Goal: Information Seeking & Learning: Find contact information

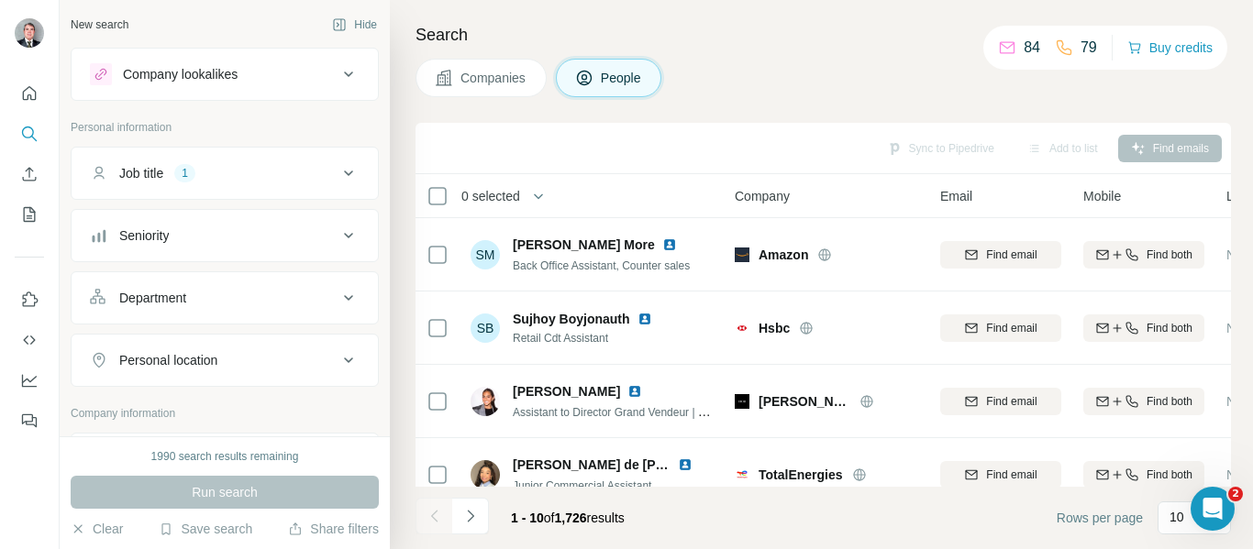
click at [344, 74] on icon at bounding box center [348, 75] width 9 height 6
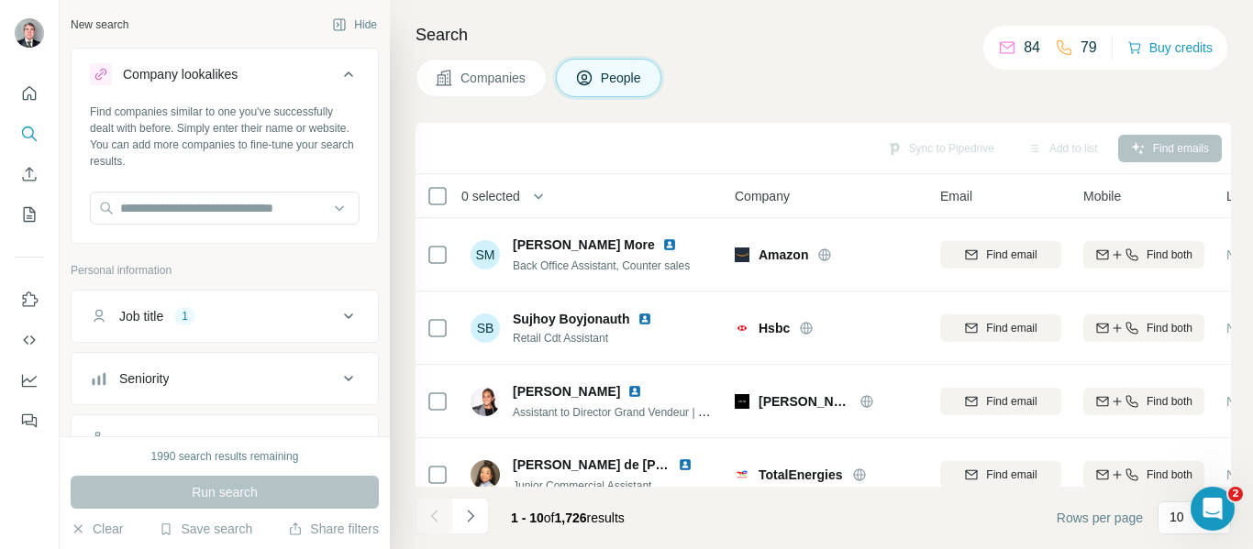
click at [344, 74] on icon at bounding box center [348, 75] width 9 height 6
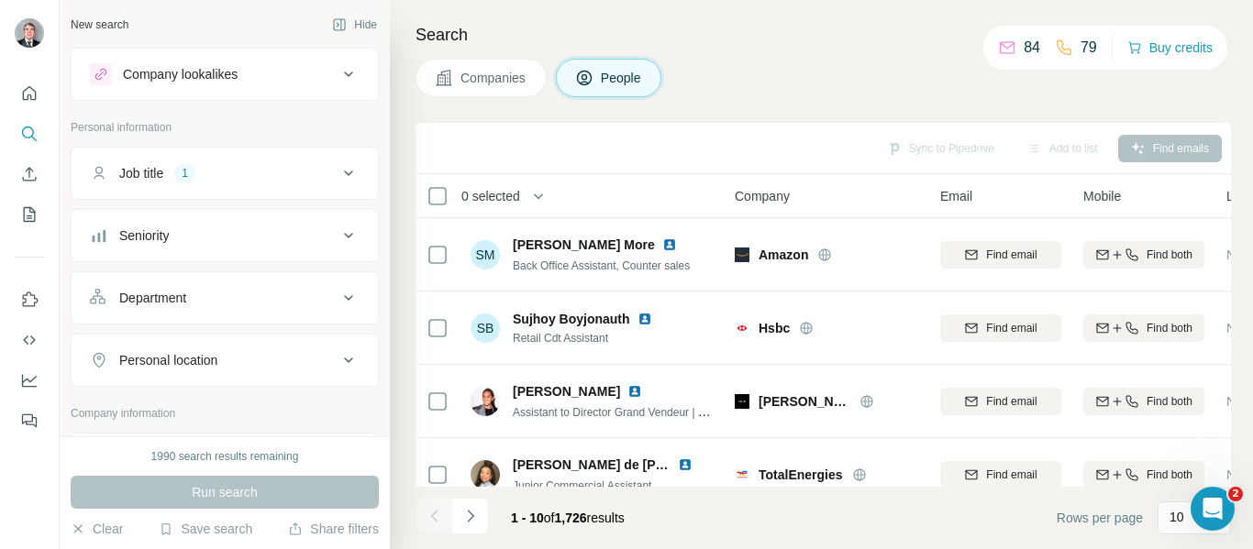
click at [337, 177] on icon at bounding box center [348, 173] width 22 height 22
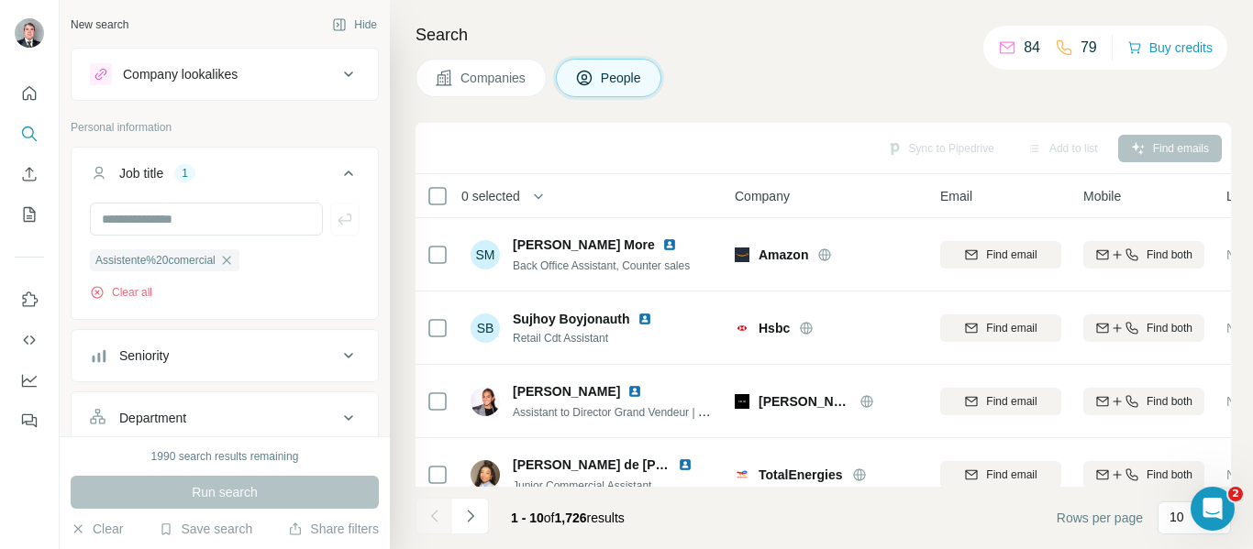
click at [337, 171] on icon at bounding box center [348, 173] width 22 height 22
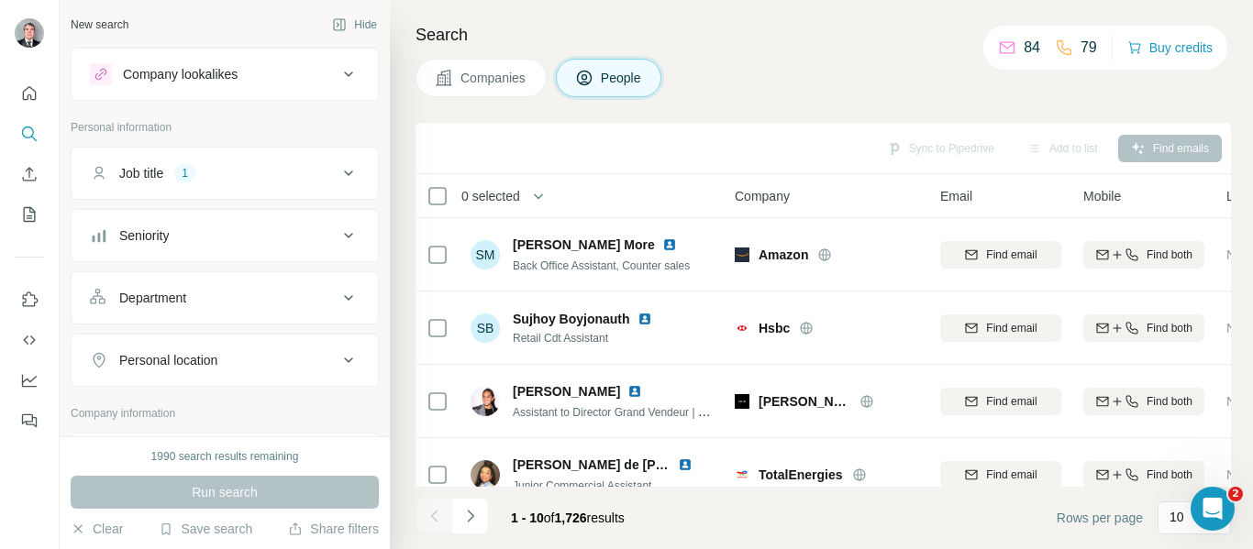
click at [344, 173] on icon at bounding box center [348, 174] width 9 height 6
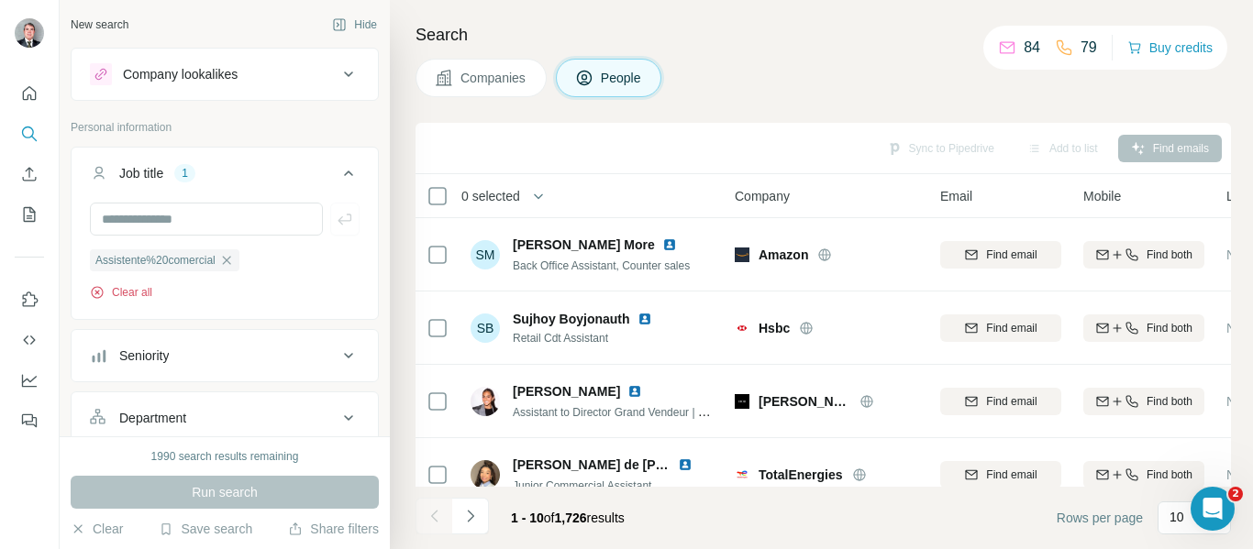
click at [125, 292] on button "Clear all" at bounding box center [121, 292] width 62 height 17
click at [283, 72] on div "Company lookalikes" at bounding box center [214, 74] width 248 height 22
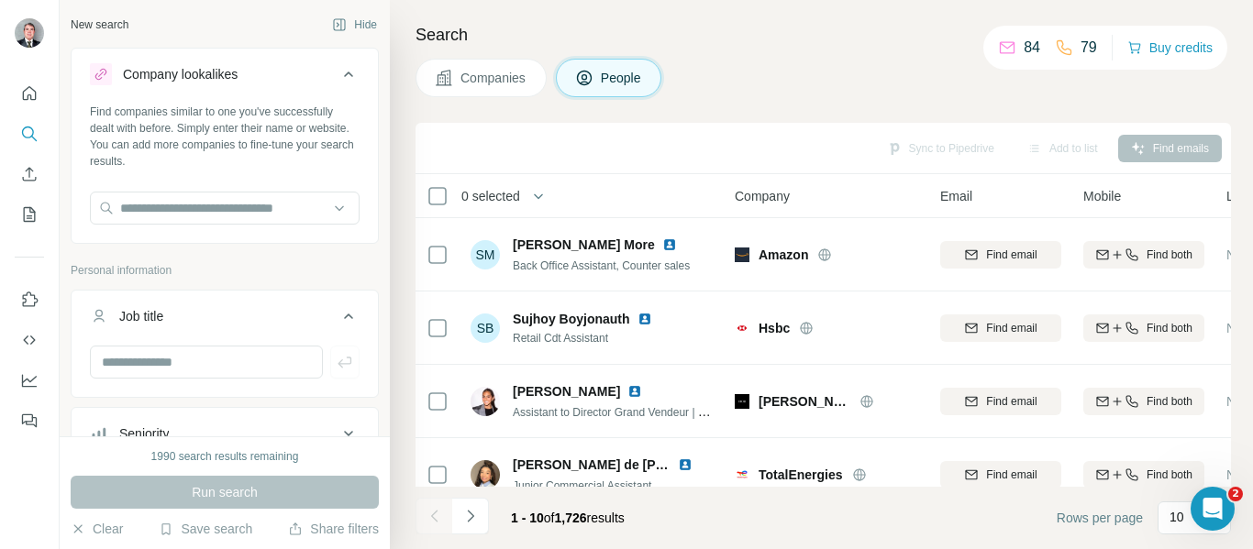
click at [470, 77] on span "Companies" at bounding box center [493, 78] width 67 height 18
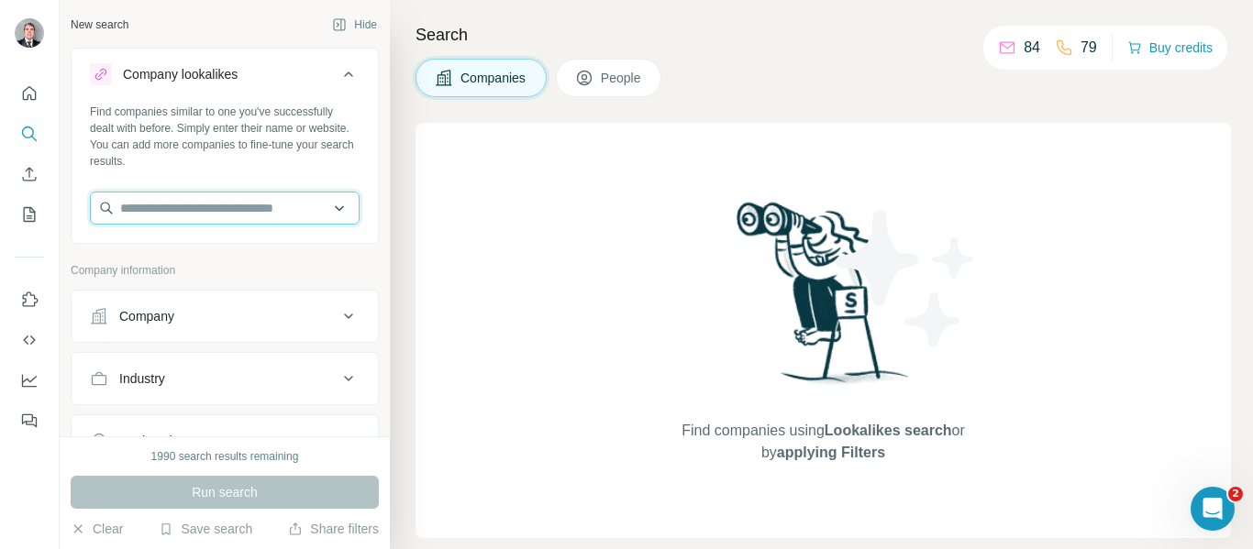
click at [206, 213] on input "text" at bounding box center [225, 208] width 270 height 33
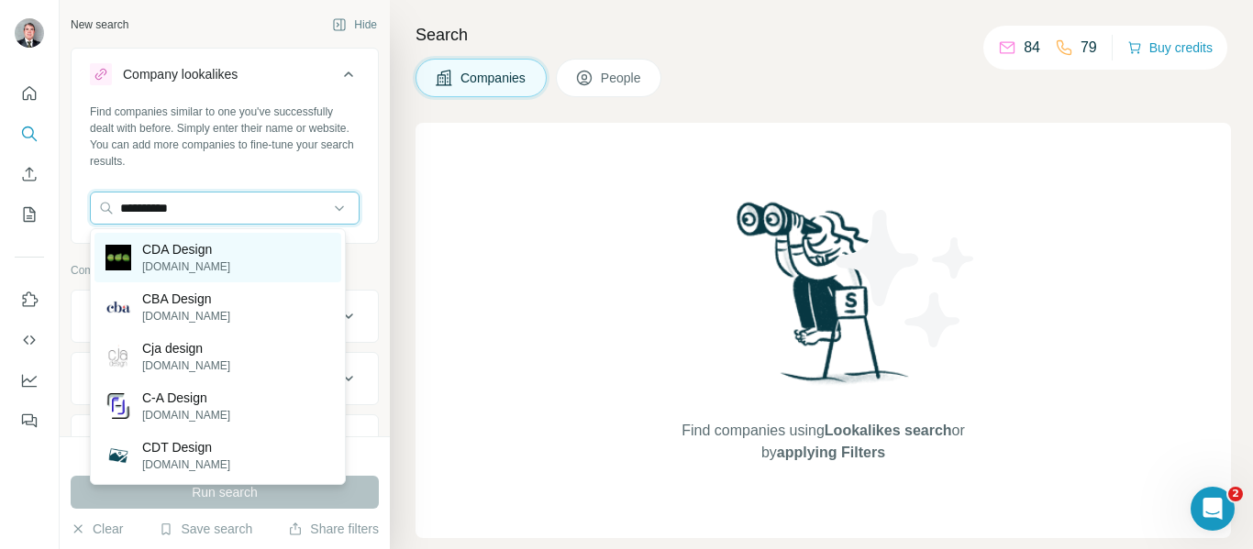
type input "**********"
click at [161, 254] on p "CDA Design" at bounding box center [186, 249] width 88 height 18
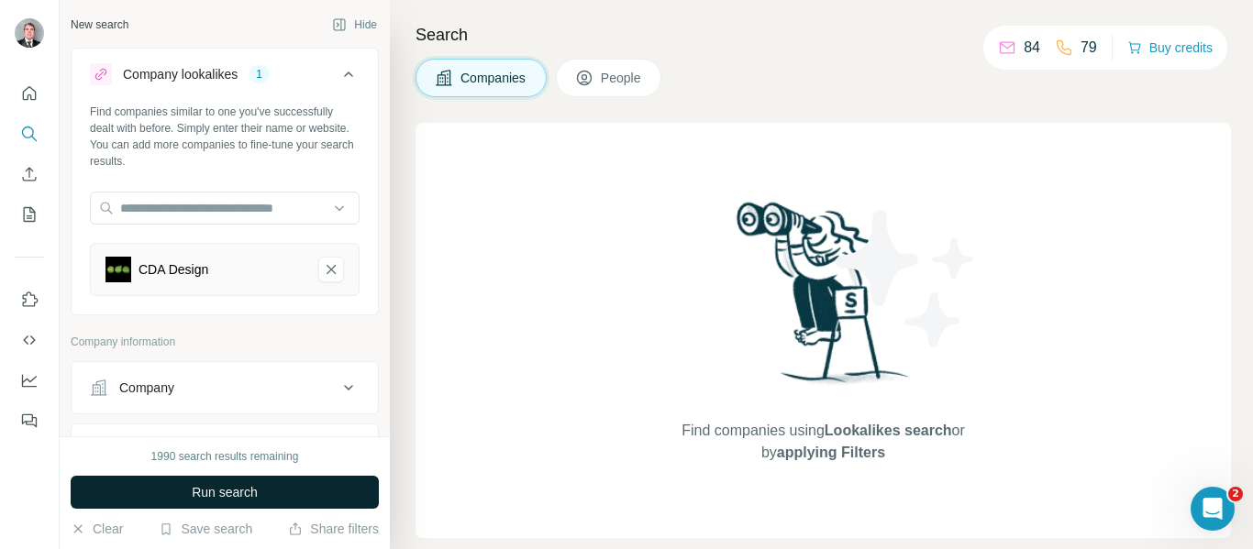
click at [220, 491] on span "Run search" at bounding box center [225, 492] width 66 height 18
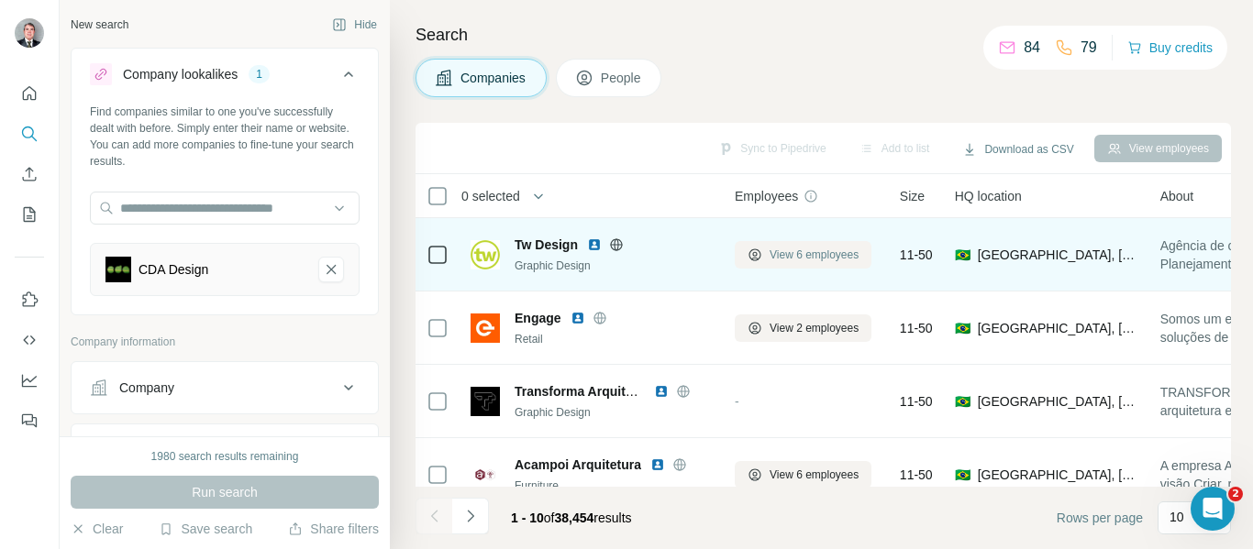
click at [784, 253] on span "View 6 employees" at bounding box center [813, 255] width 89 height 17
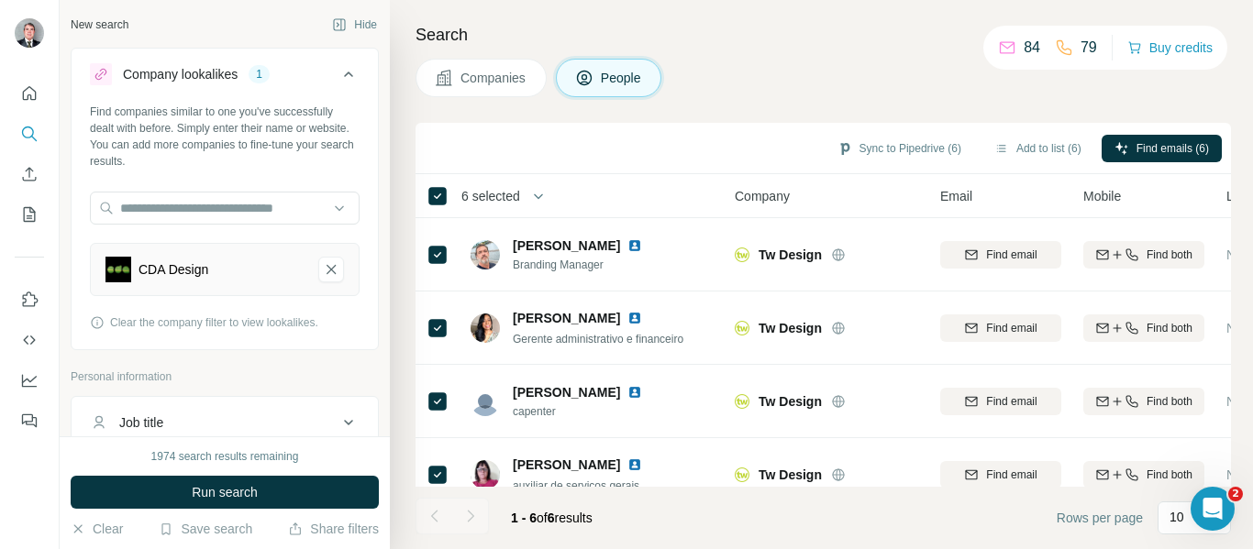
click at [707, 106] on div "Search Companies People Sync to Pipedrive (6) Add to list (6) Find emails (6) 6…" at bounding box center [821, 274] width 863 height 549
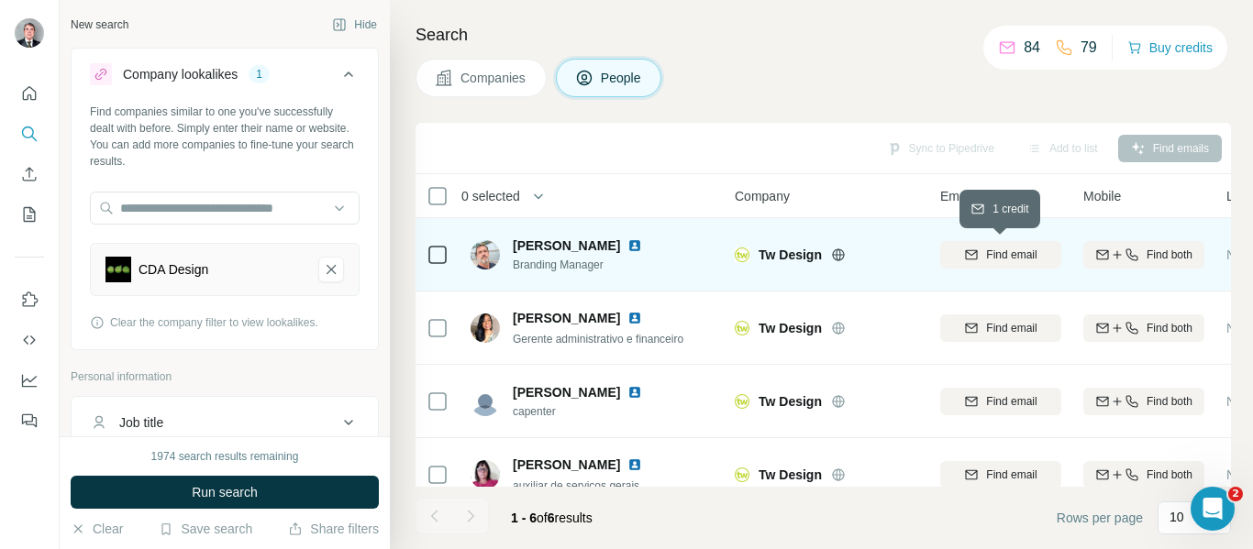
click at [1011, 258] on span "Find email" at bounding box center [1011, 255] width 50 height 17
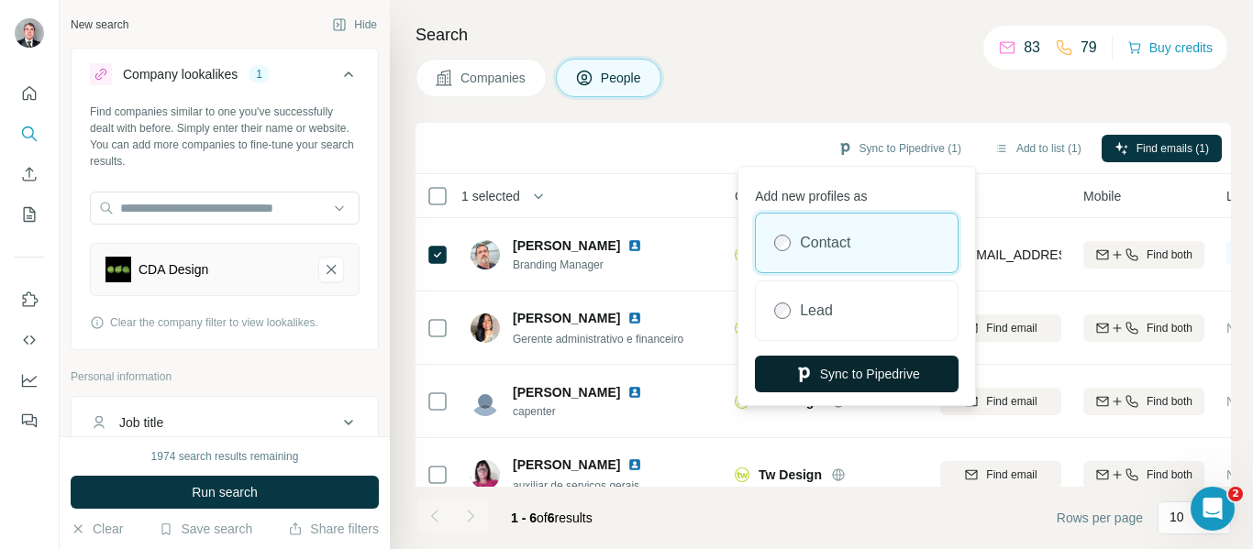
click at [832, 376] on button "Sync to Pipedrive" at bounding box center [857, 374] width 204 height 37
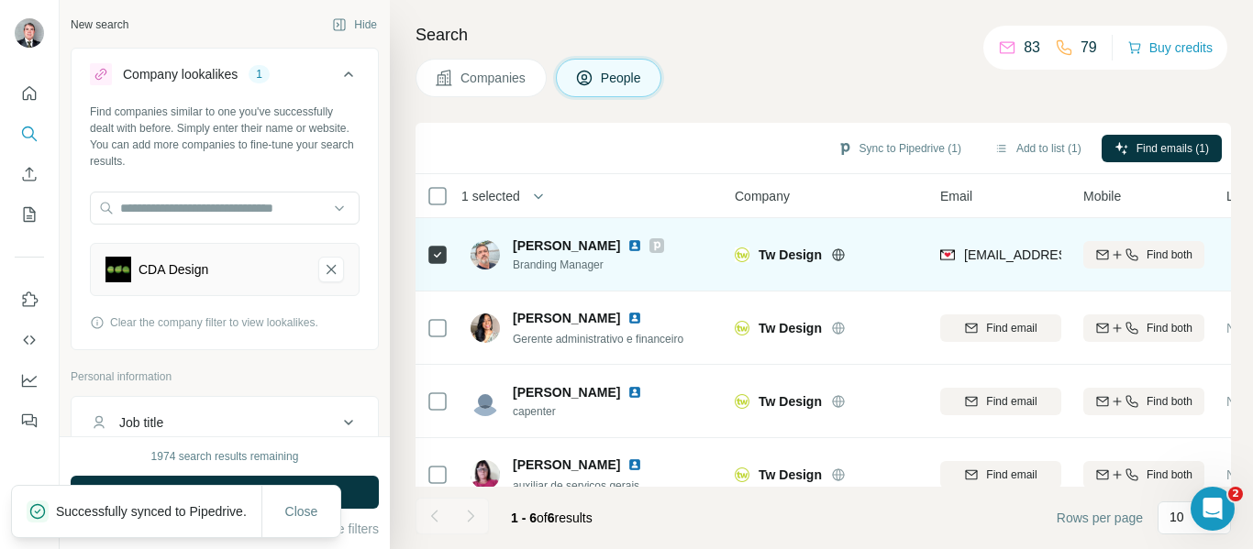
click at [654, 248] on icon at bounding box center [657, 245] width 6 height 9
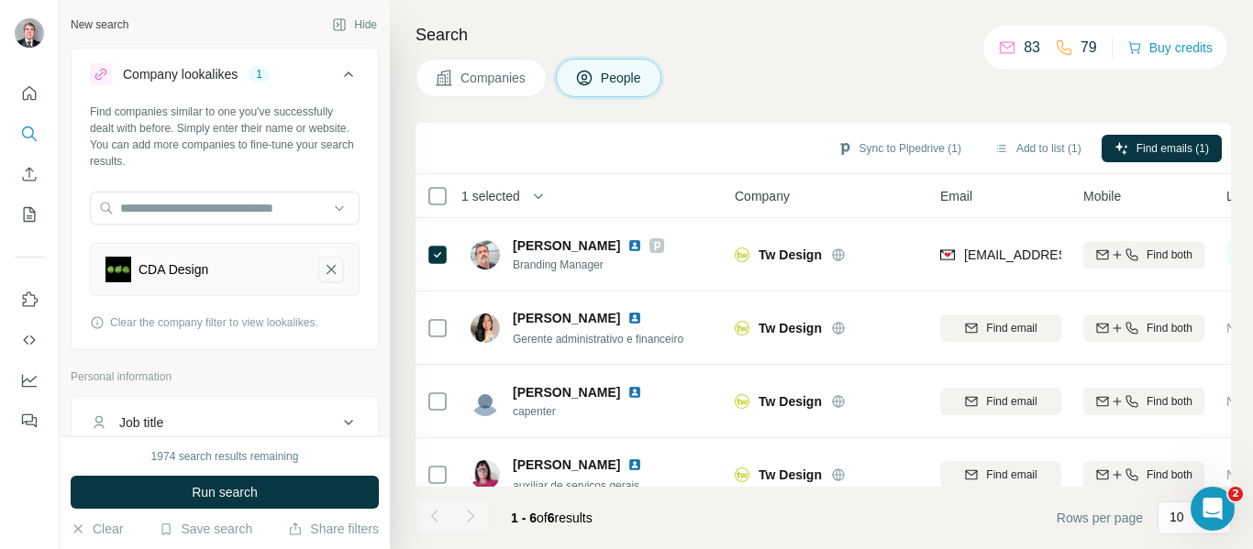
click at [323, 270] on icon "CDA Design-remove-button" at bounding box center [331, 269] width 17 height 18
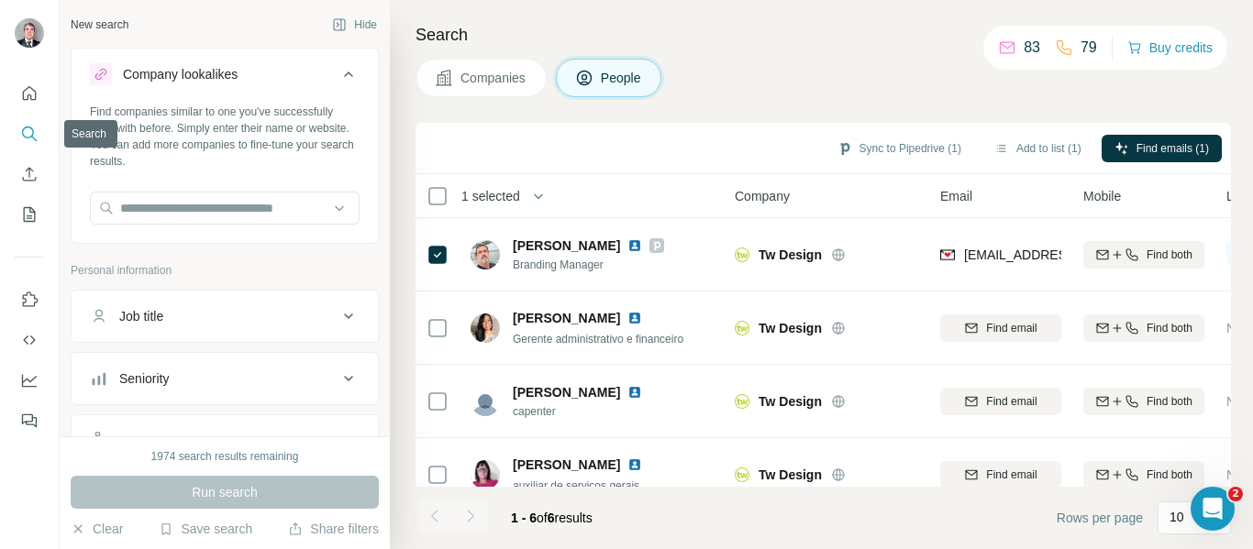
click at [22, 133] on icon "Search" at bounding box center [28, 133] width 12 height 12
click at [344, 73] on icon at bounding box center [348, 75] width 9 height 6
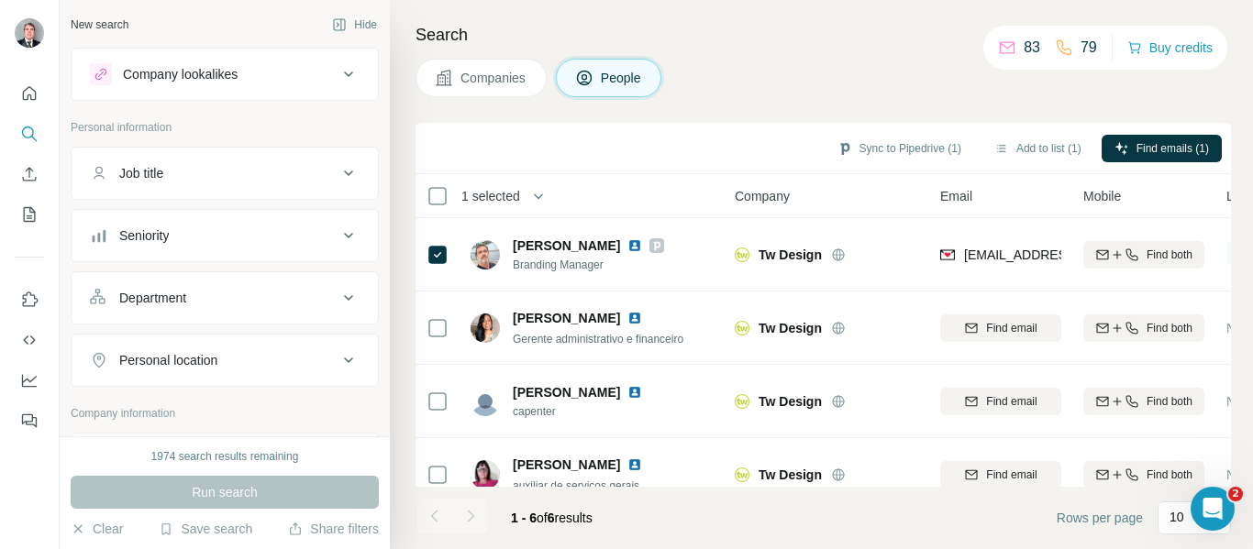
click at [476, 77] on span "Companies" at bounding box center [493, 78] width 67 height 18
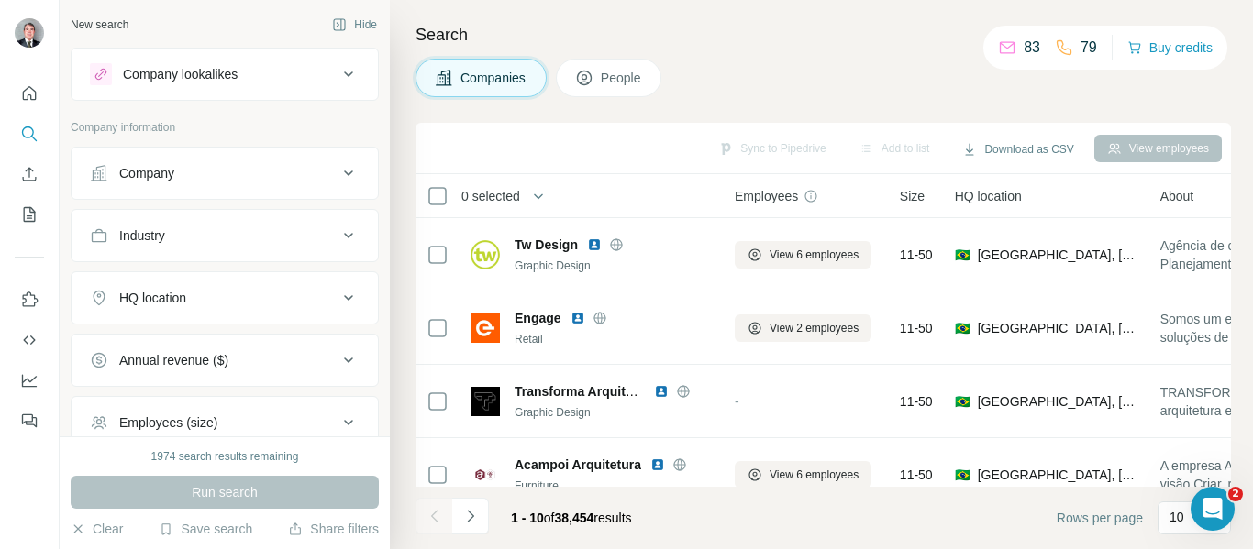
click at [211, 191] on button "Company" at bounding box center [225, 173] width 306 height 44
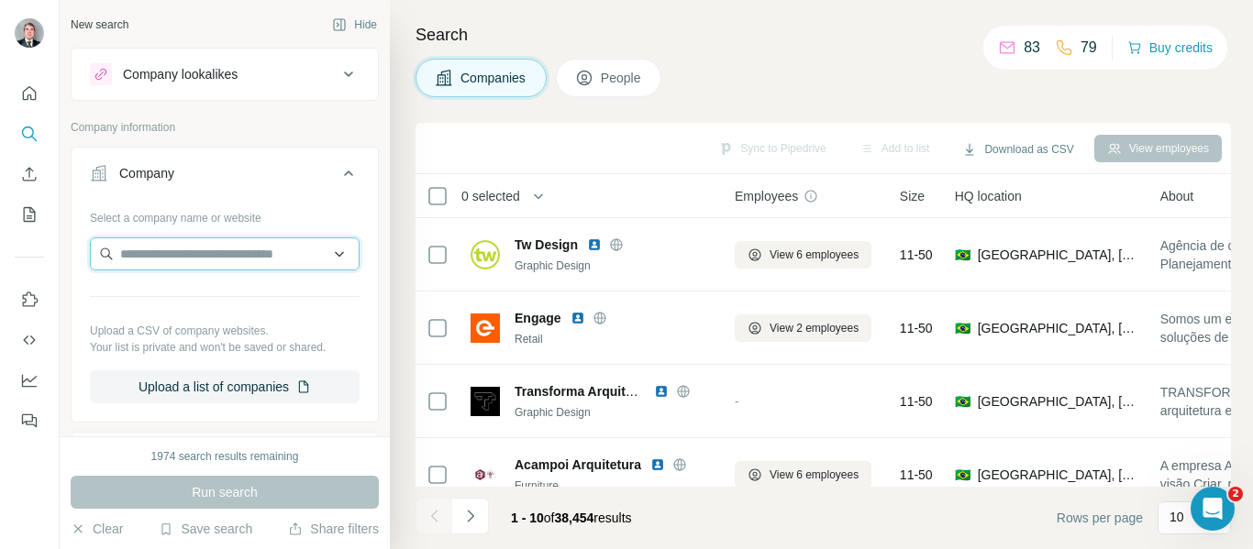
click at [204, 254] on input "text" at bounding box center [225, 253] width 270 height 33
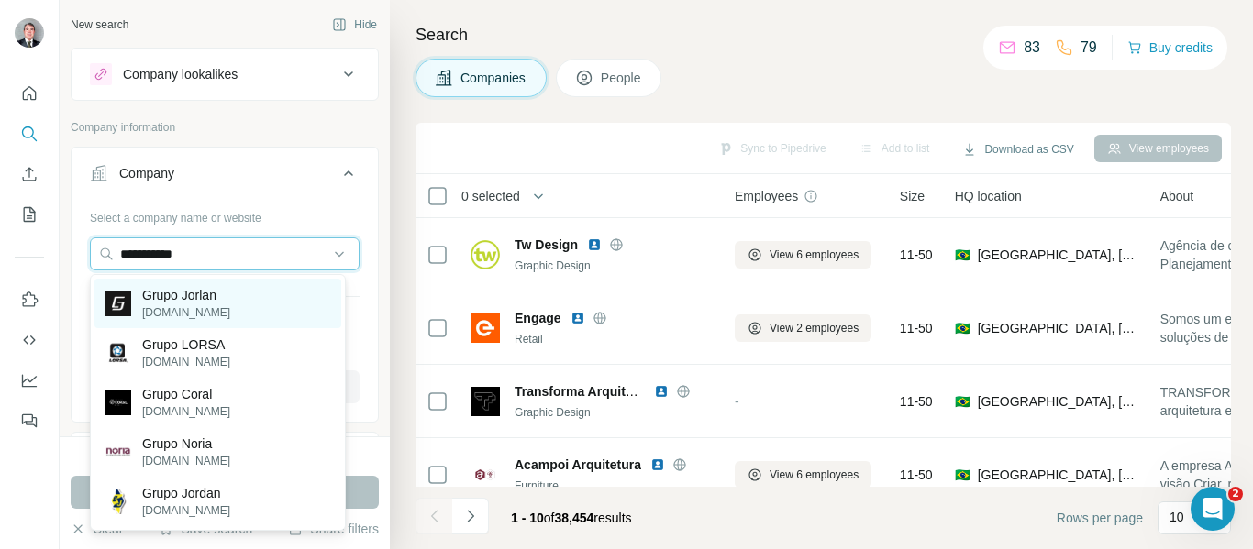
type input "**********"
click at [192, 298] on p "Grupo Jorlan" at bounding box center [186, 295] width 88 height 18
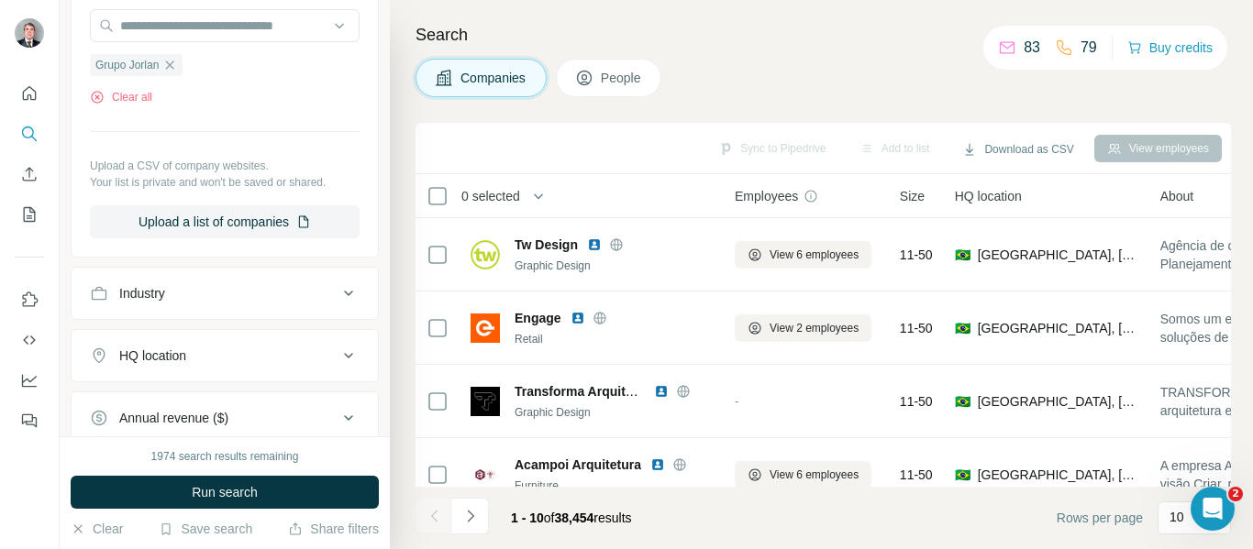
scroll to position [275, 0]
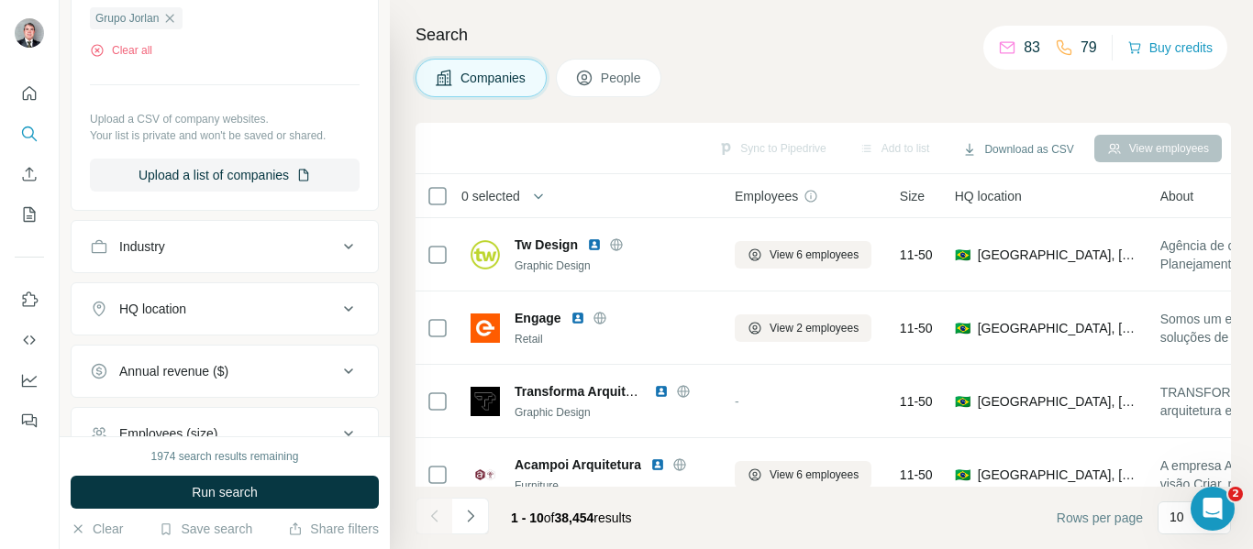
drag, startPoint x: 234, startPoint y: 499, endPoint x: 289, endPoint y: 483, distance: 57.2
click at [234, 499] on span "Run search" at bounding box center [225, 492] width 66 height 18
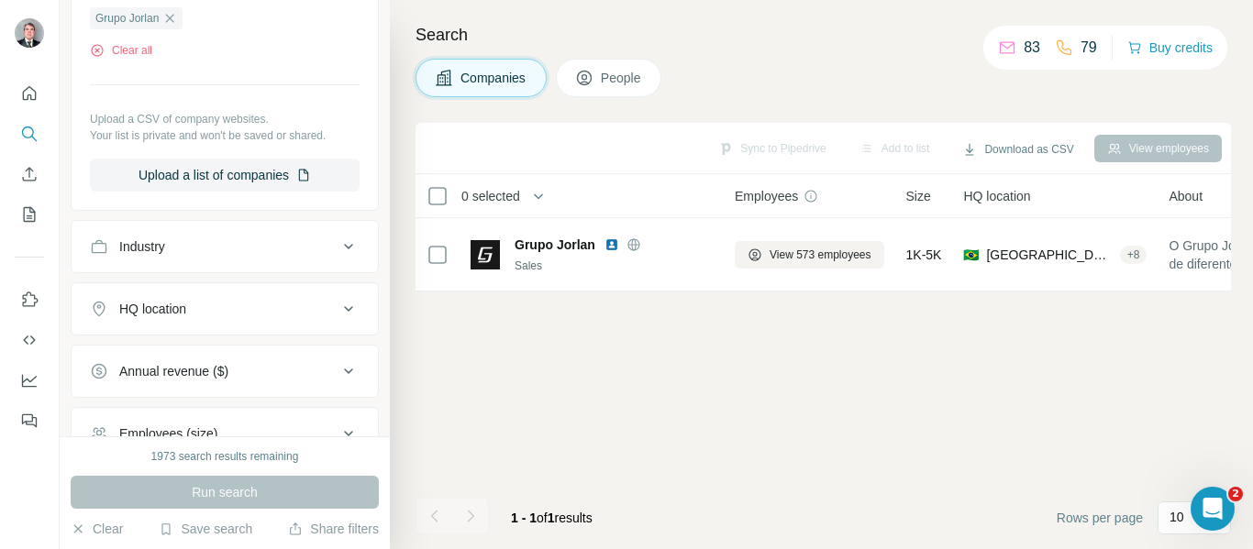
click at [632, 83] on span "People" at bounding box center [622, 78] width 42 height 18
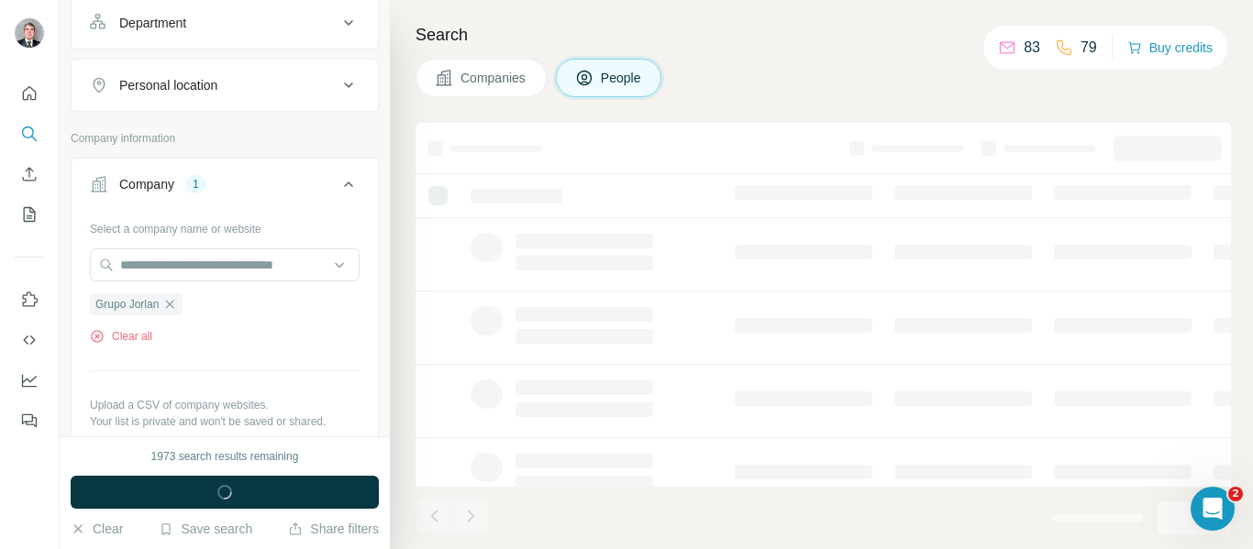
scroll to position [561, 0]
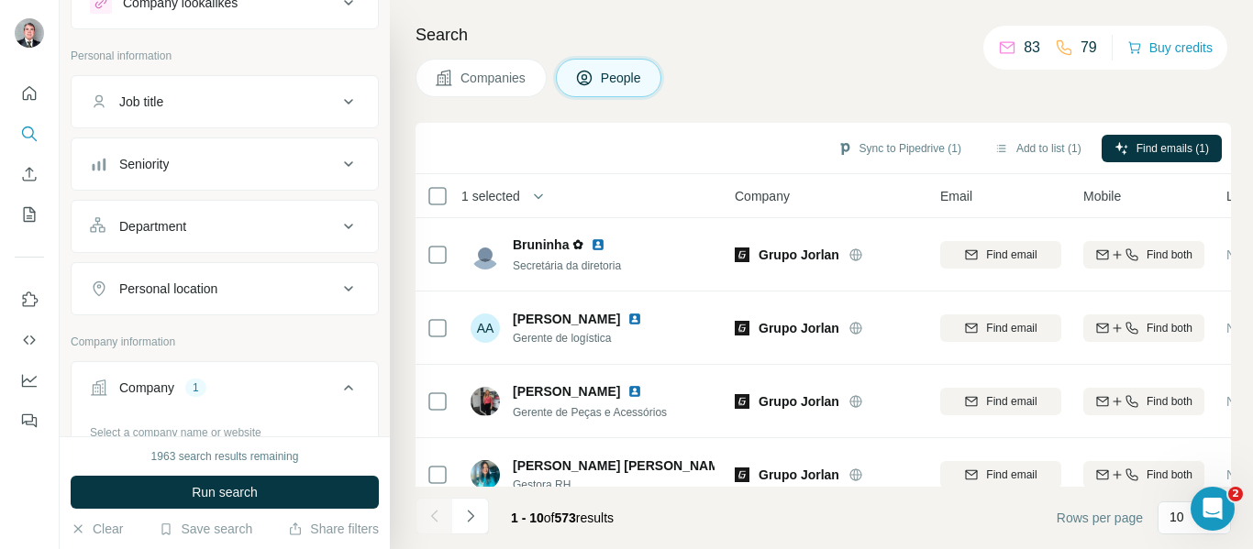
scroll to position [50, 0]
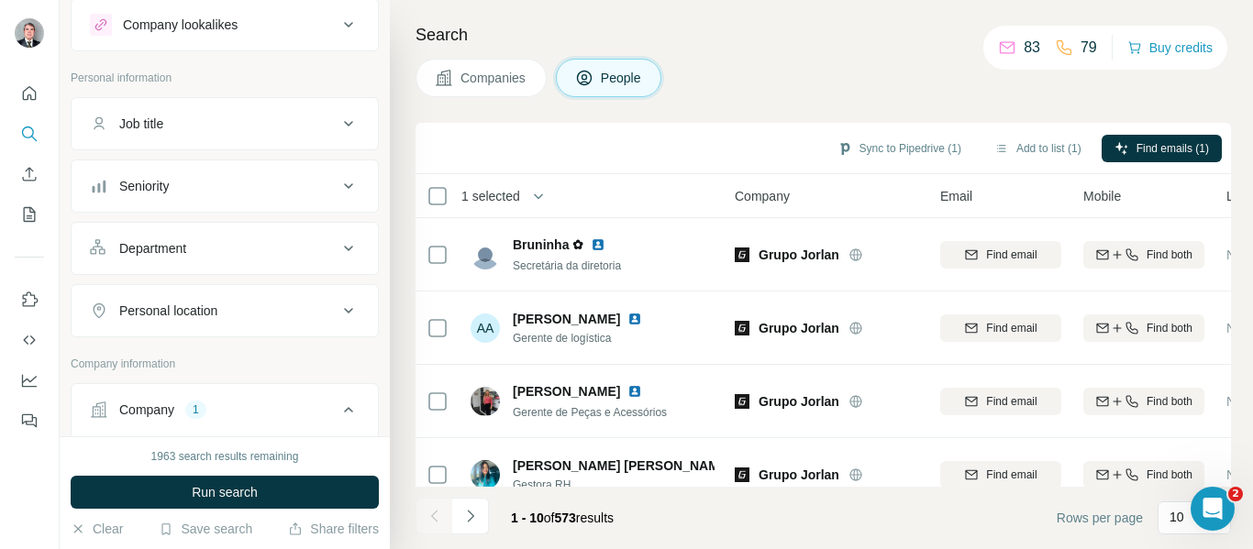
click at [251, 258] on button "Department" at bounding box center [225, 248] width 306 height 44
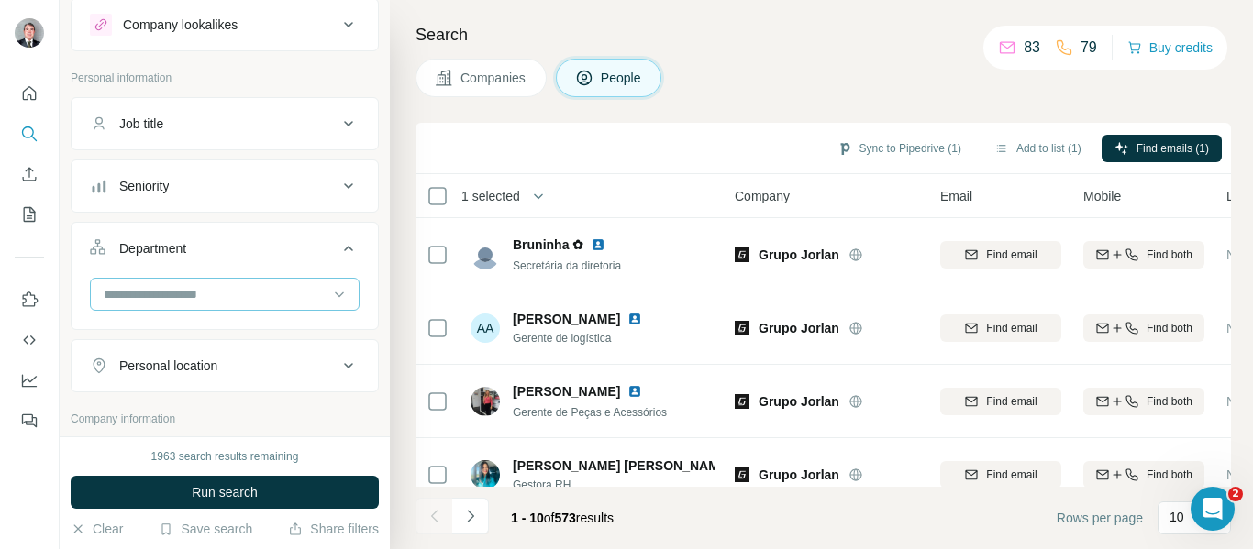
click at [274, 300] on input at bounding box center [215, 294] width 226 height 20
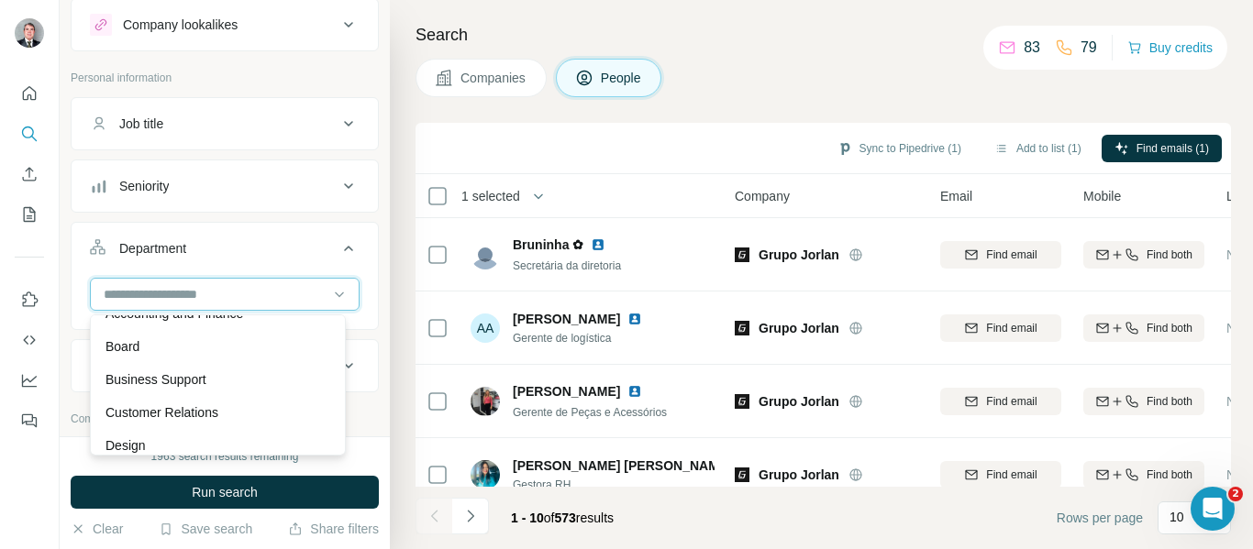
scroll to position [0, 0]
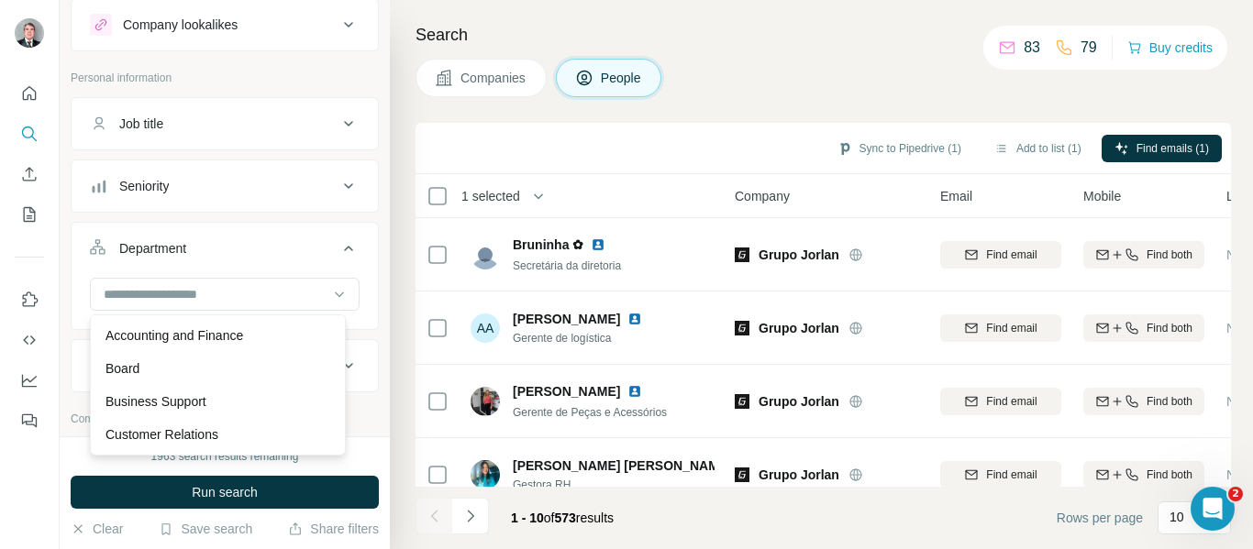
click at [241, 181] on div "Seniority" at bounding box center [214, 186] width 248 height 18
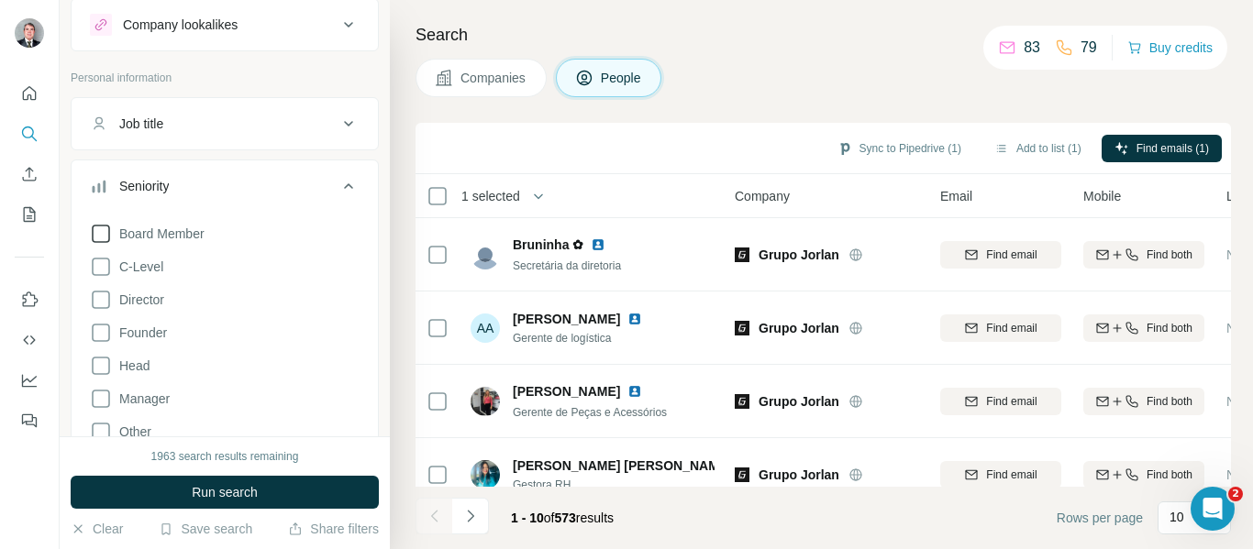
click at [177, 240] on span "Board Member" at bounding box center [158, 234] width 93 height 18
click at [147, 274] on span "C-Level" at bounding box center [137, 267] width 51 height 18
drag, startPoint x: 141, startPoint y: 299, endPoint x: 180, endPoint y: 330, distance: 49.6
click at [141, 299] on span "Director" at bounding box center [138, 300] width 52 height 18
drag, startPoint x: 153, startPoint y: 330, endPoint x: 219, endPoint y: 454, distance: 140.3
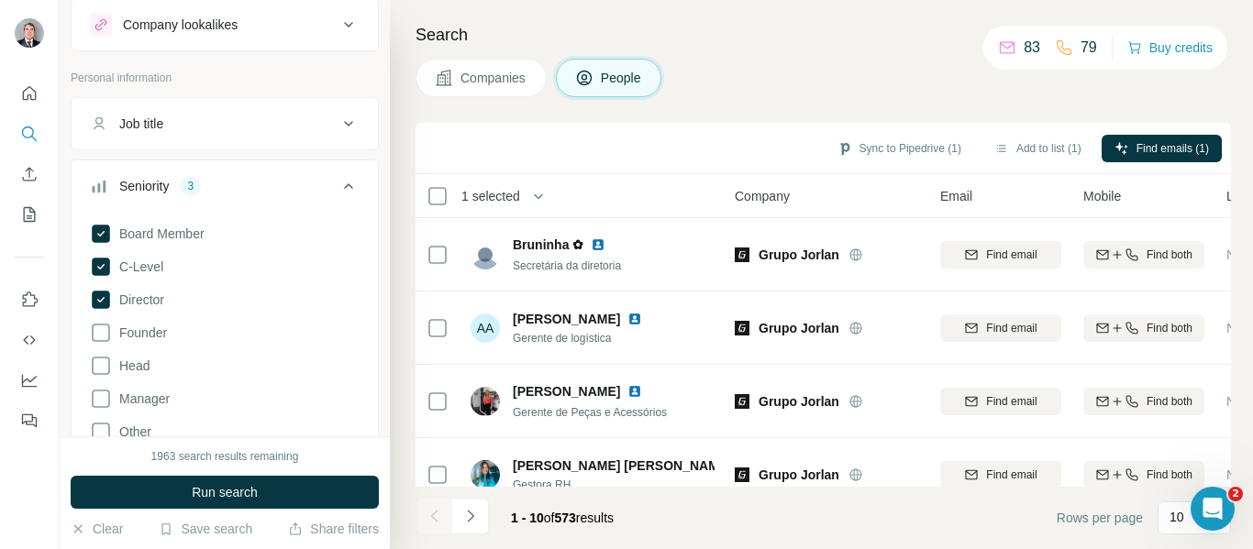
click at [153, 331] on span "Founder" at bounding box center [139, 333] width 55 height 18
click at [283, 495] on button "Run search" at bounding box center [225, 492] width 308 height 33
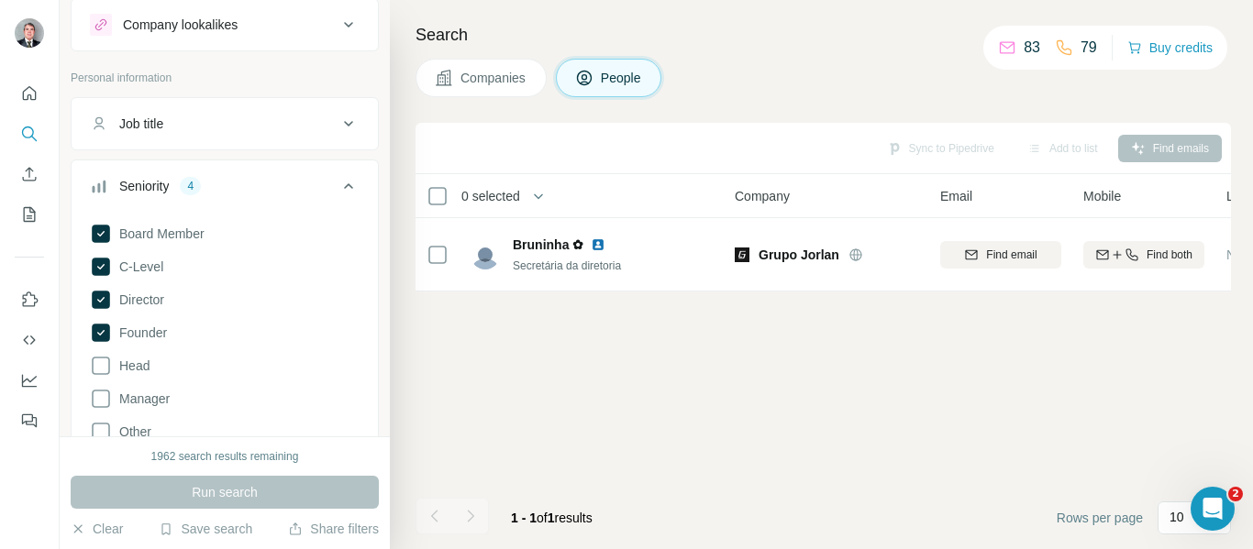
click at [471, 78] on span "Companies" at bounding box center [493, 78] width 67 height 18
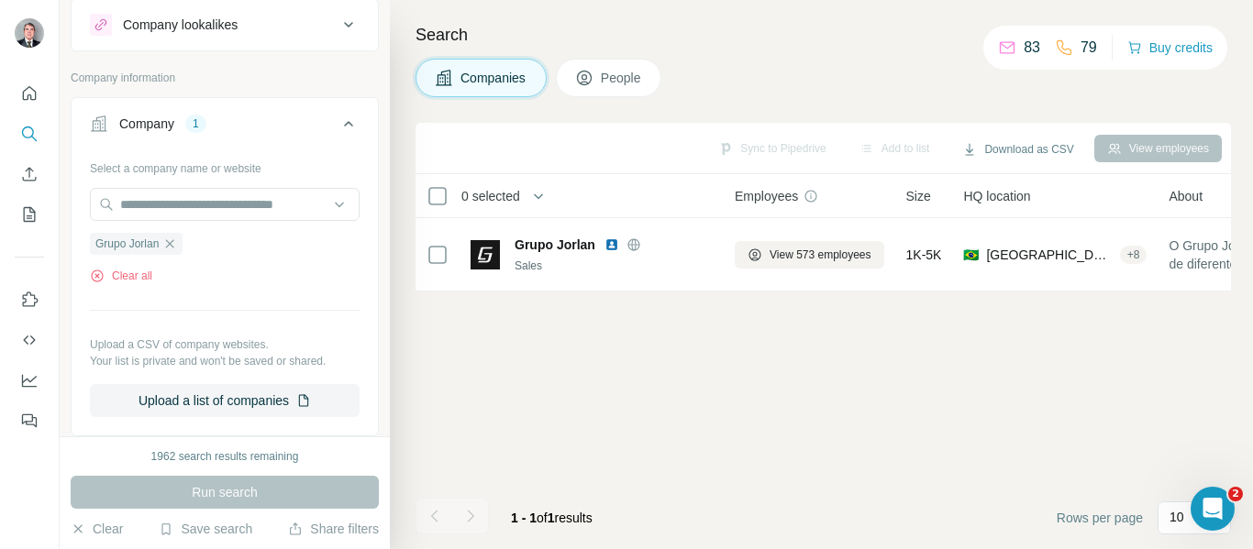
click at [630, 83] on span "People" at bounding box center [622, 78] width 42 height 18
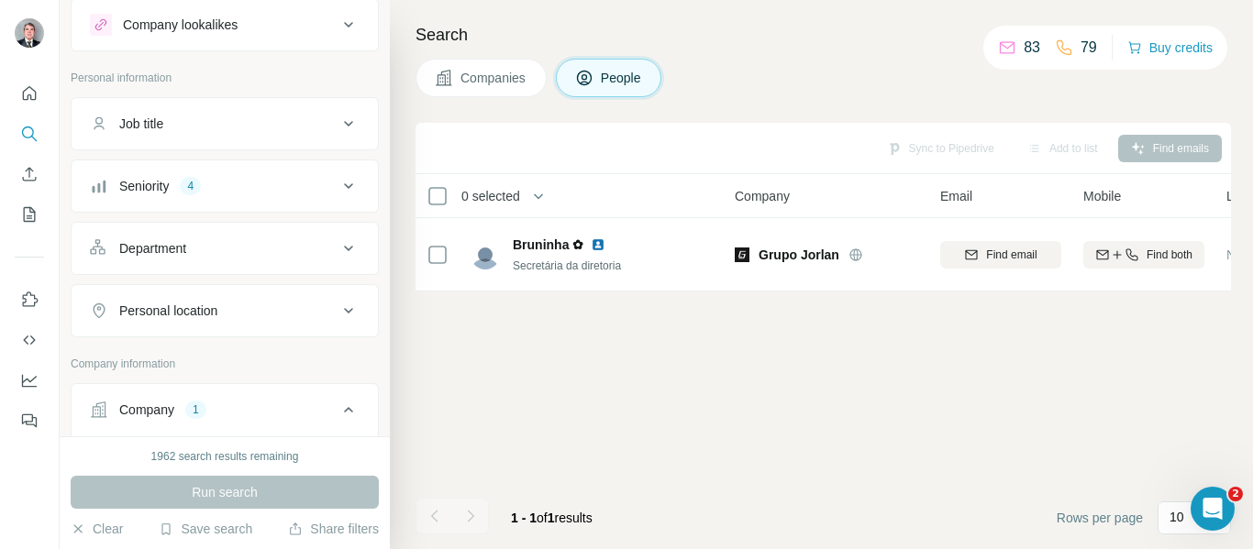
click at [341, 173] on button "Seniority 4" at bounding box center [225, 186] width 306 height 44
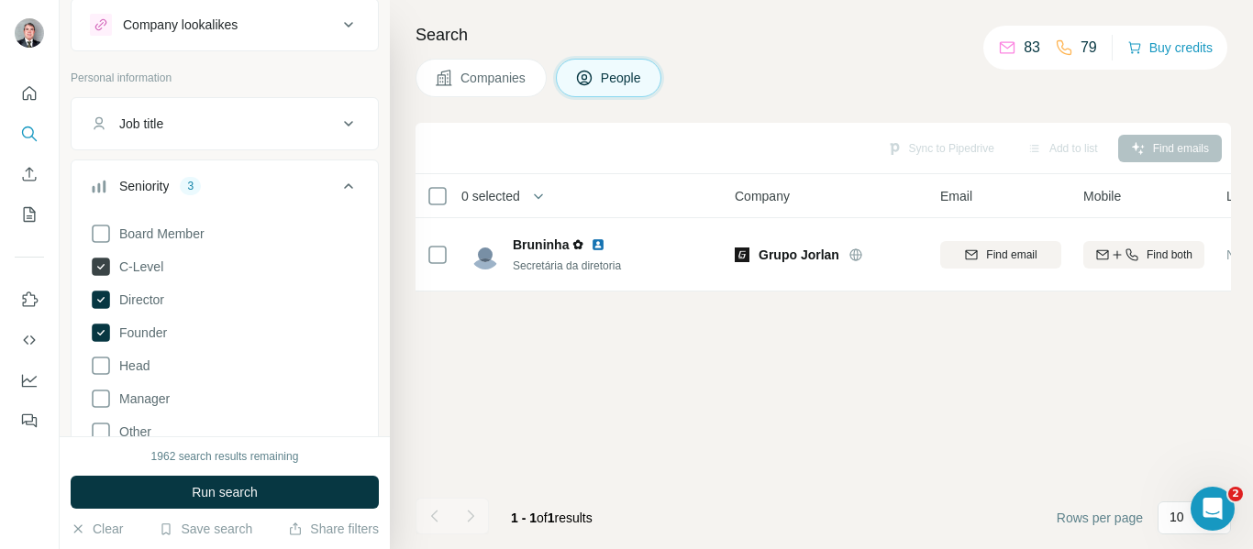
click at [138, 265] on span "C-Level" at bounding box center [137, 267] width 51 height 18
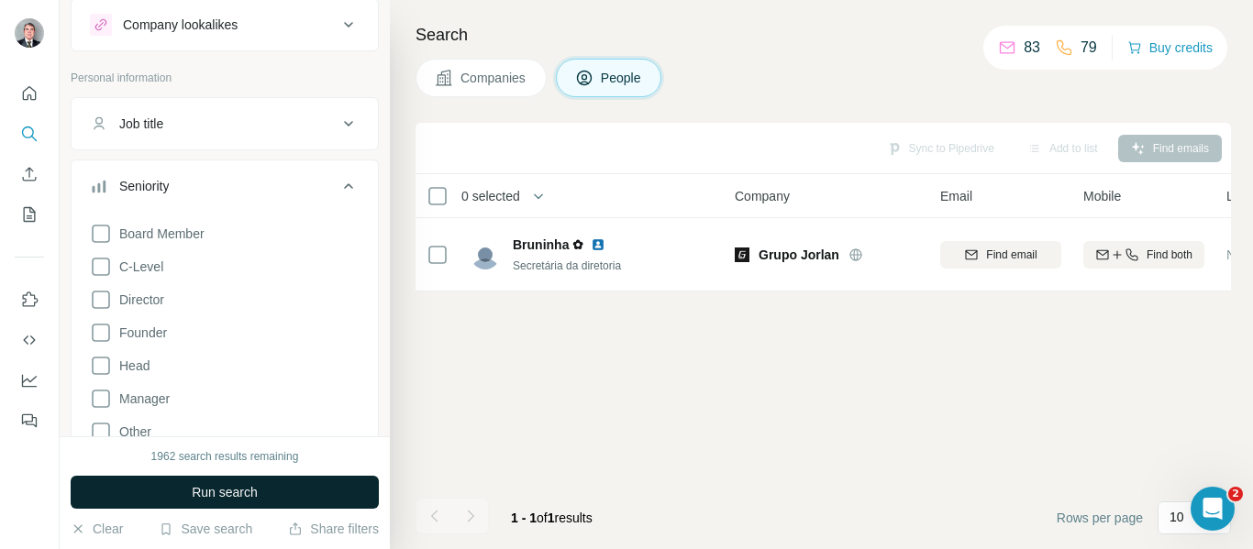
click at [228, 493] on span "Run search" at bounding box center [225, 492] width 66 height 18
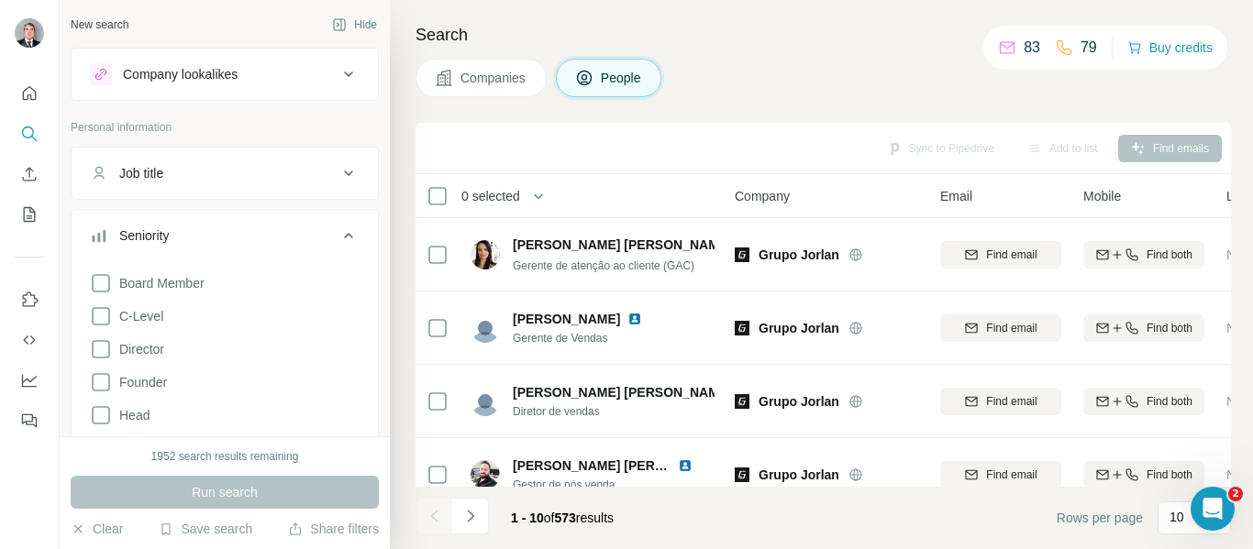
click at [255, 173] on div "Job title" at bounding box center [214, 173] width 248 height 18
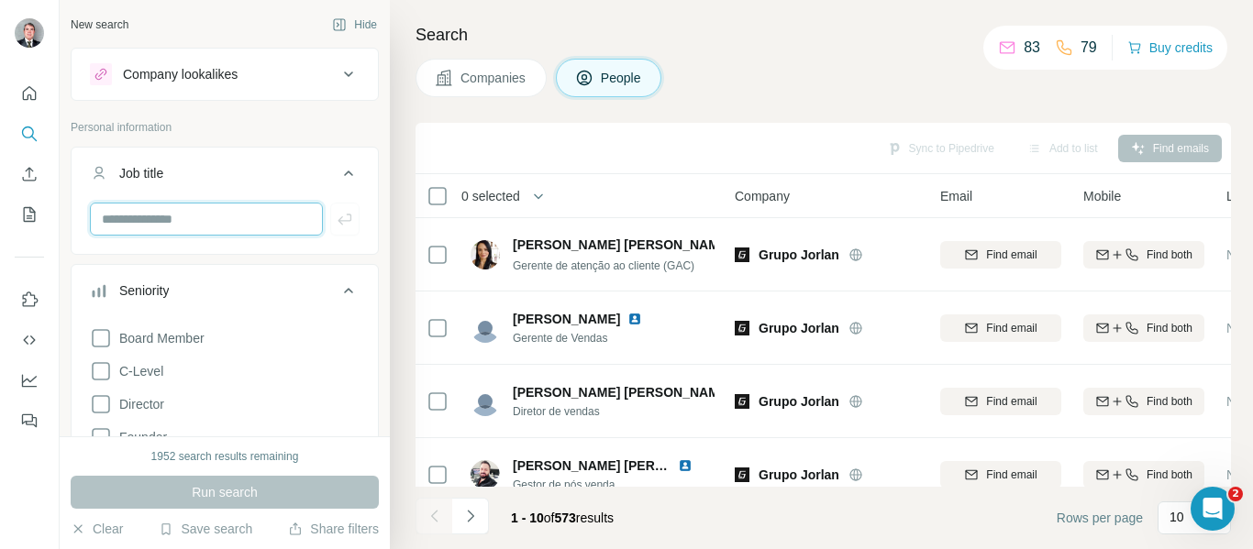
click at [196, 215] on input "text" at bounding box center [206, 219] width 233 height 33
click at [122, 225] on input "*******" at bounding box center [206, 219] width 233 height 33
type input "*******"
click at [336, 214] on icon "button" at bounding box center [345, 219] width 18 height 18
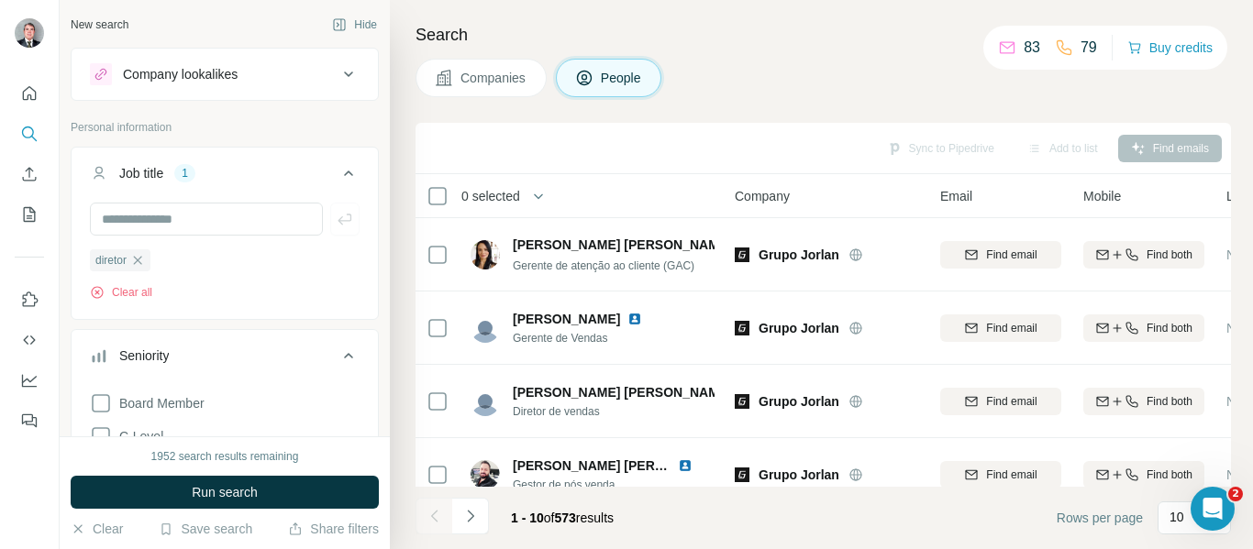
drag, startPoint x: 234, startPoint y: 493, endPoint x: 260, endPoint y: 490, distance: 26.8
click at [234, 493] on span "Run search" at bounding box center [225, 492] width 66 height 18
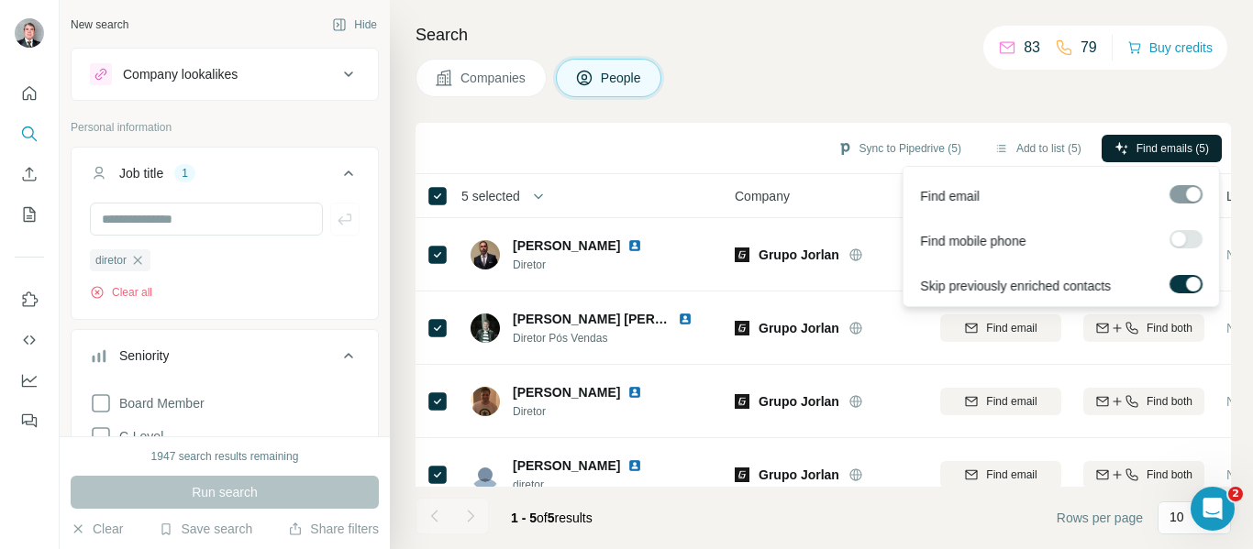
click at [1136, 144] on span "Find emails (5)" at bounding box center [1172, 148] width 72 height 17
